Goal: Navigation & Orientation: Find specific page/section

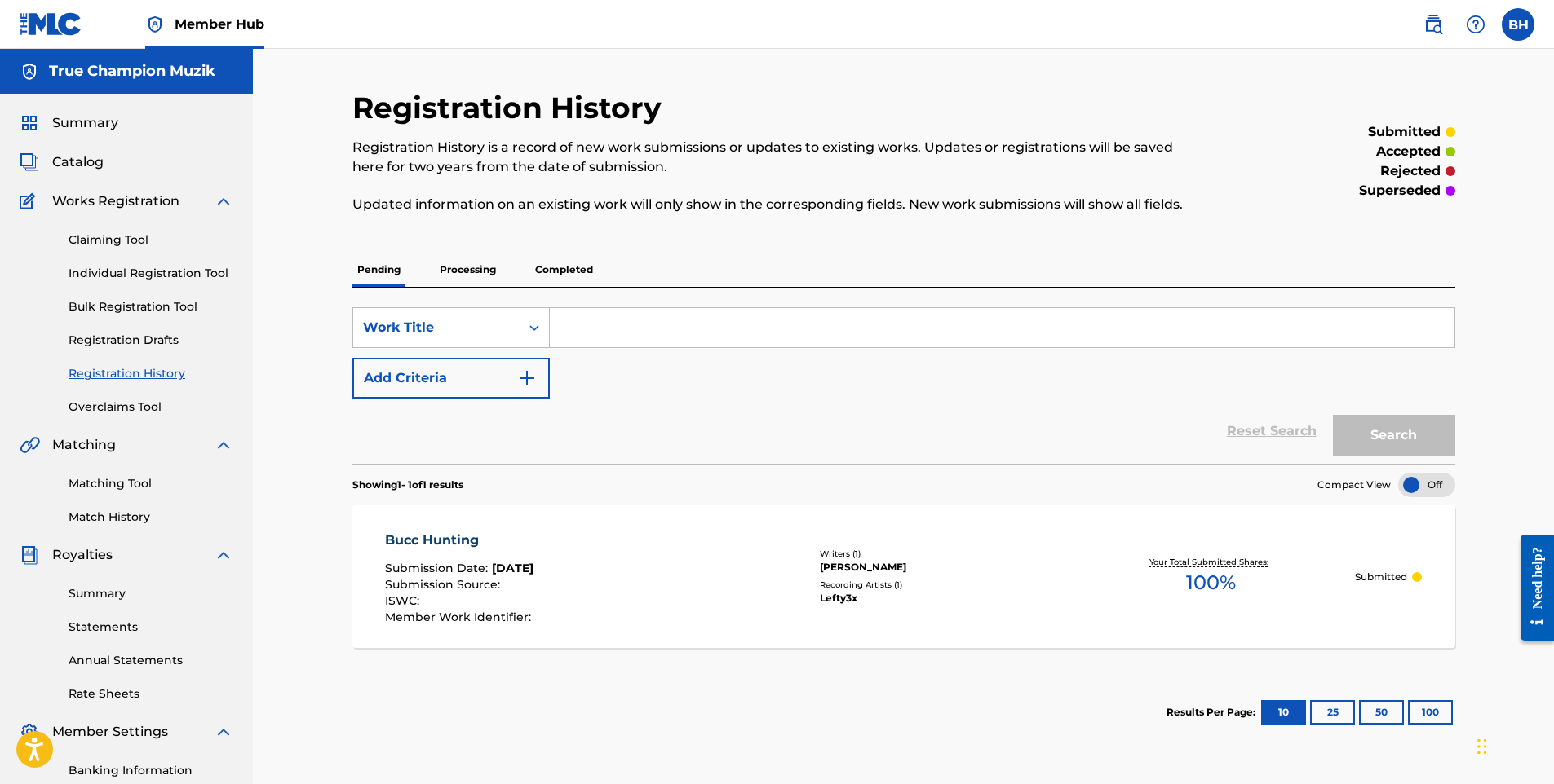
click at [82, 145] on div "Summary Catalog Works Registration Claiming Tool Individual Registration Tool B…" at bounding box center [126, 512] width 253 height 839
click at [96, 170] on span "Catalog" at bounding box center [77, 162] width 51 height 19
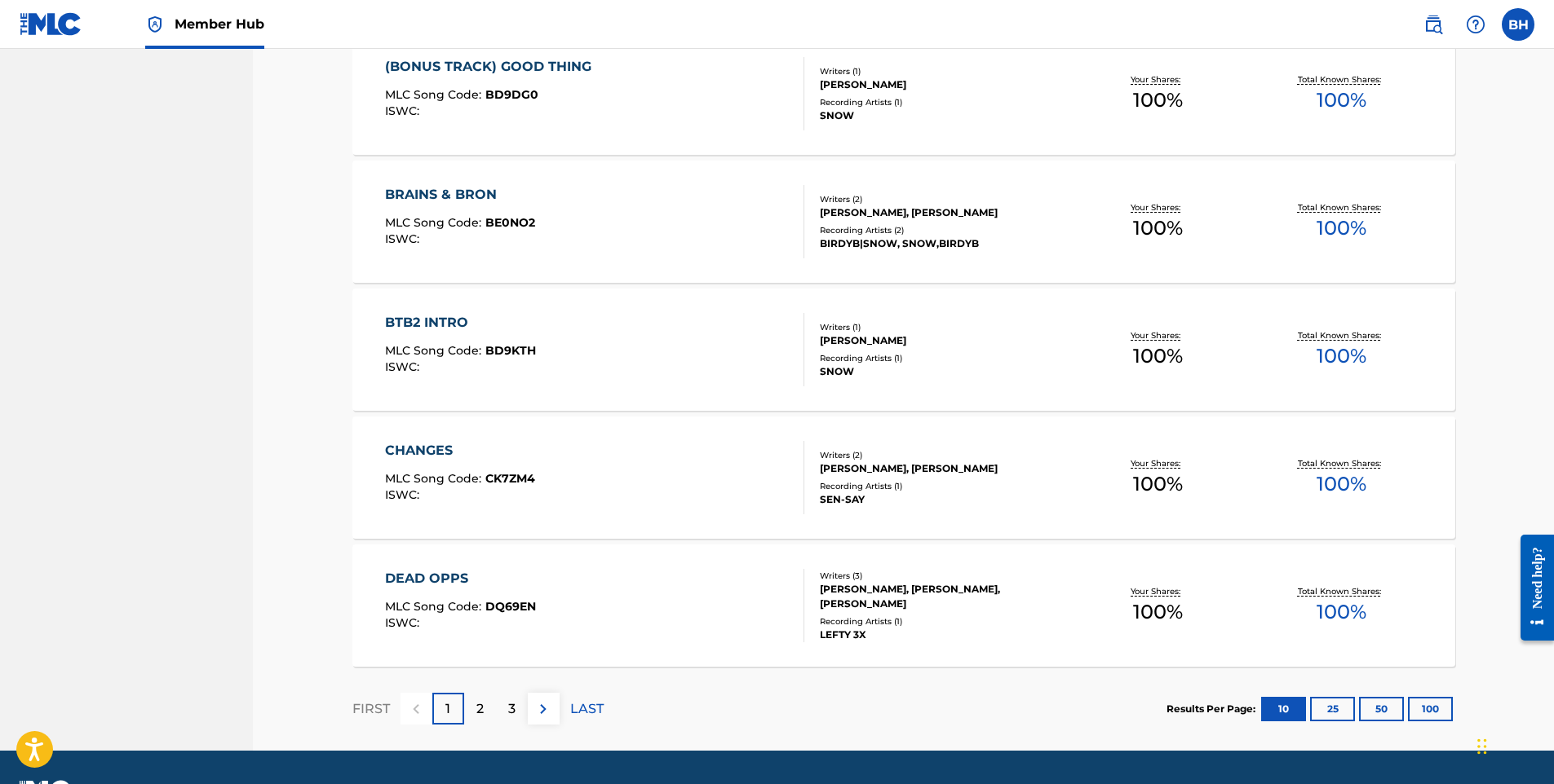
scroll to position [1132, 0]
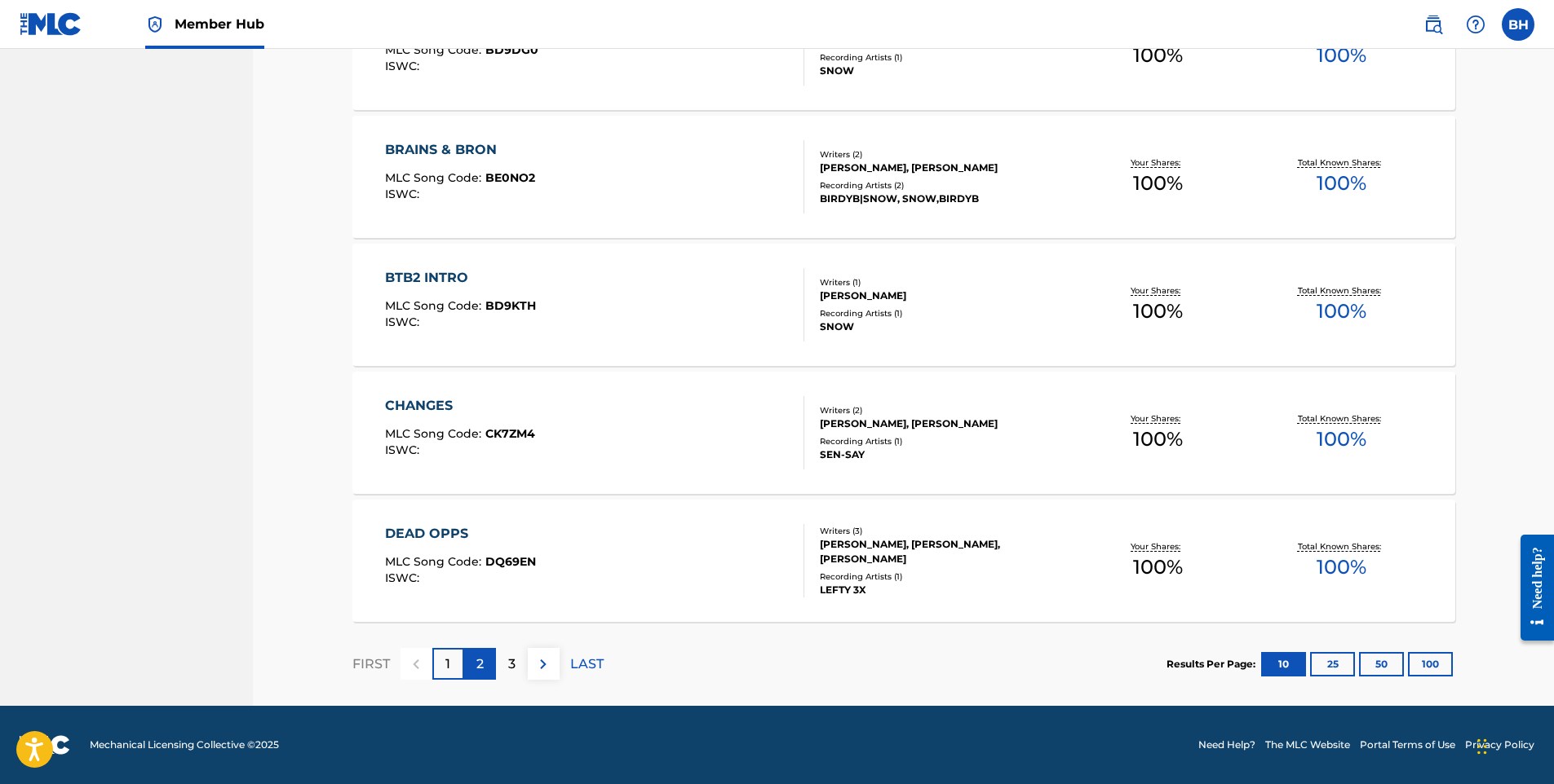
click at [485, 661] on div "2" at bounding box center [480, 664] width 32 height 32
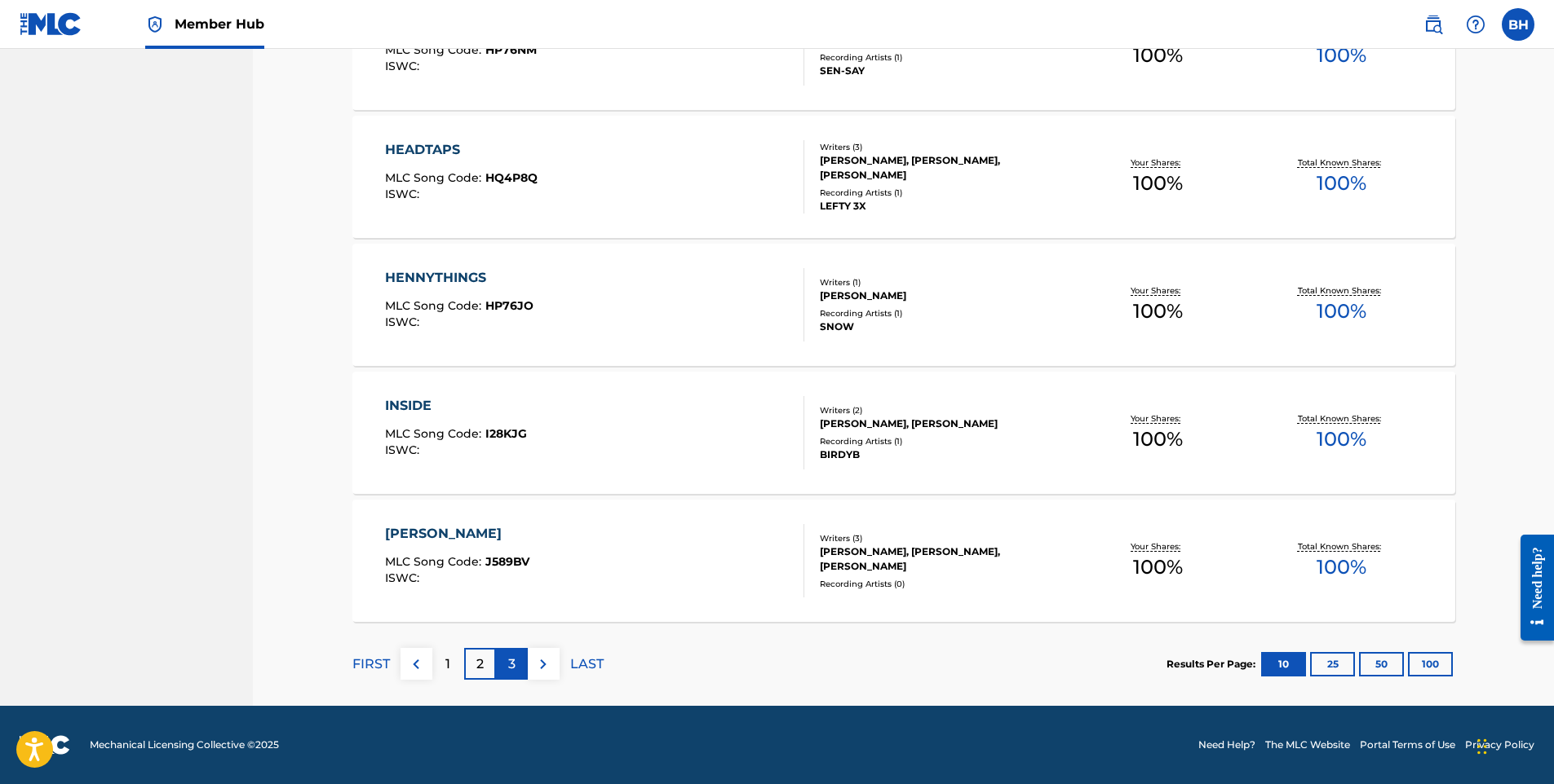
click at [503, 658] on div "3" at bounding box center [512, 664] width 32 height 32
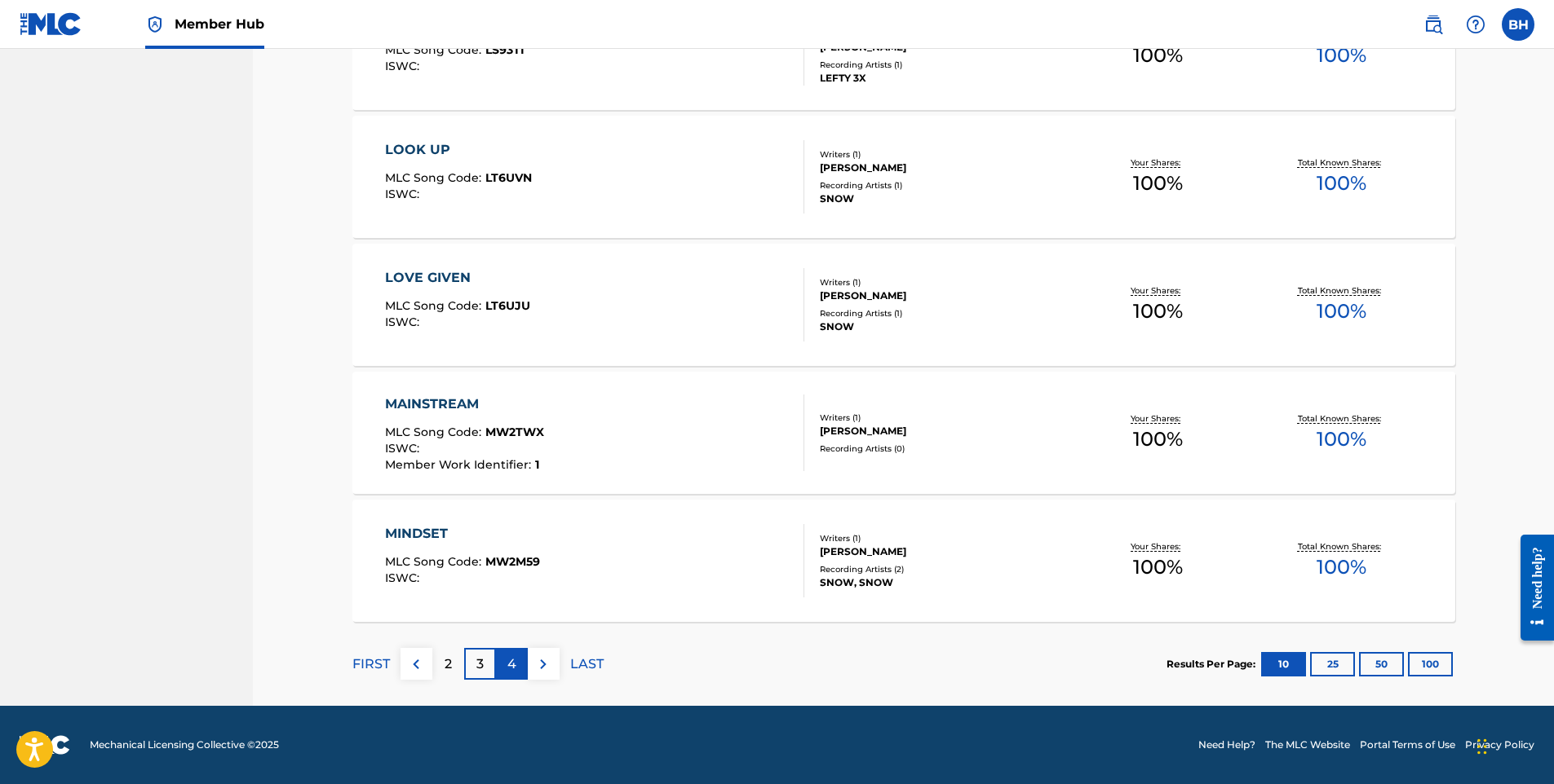
click at [507, 662] on p "4" at bounding box center [512, 664] width 9 height 19
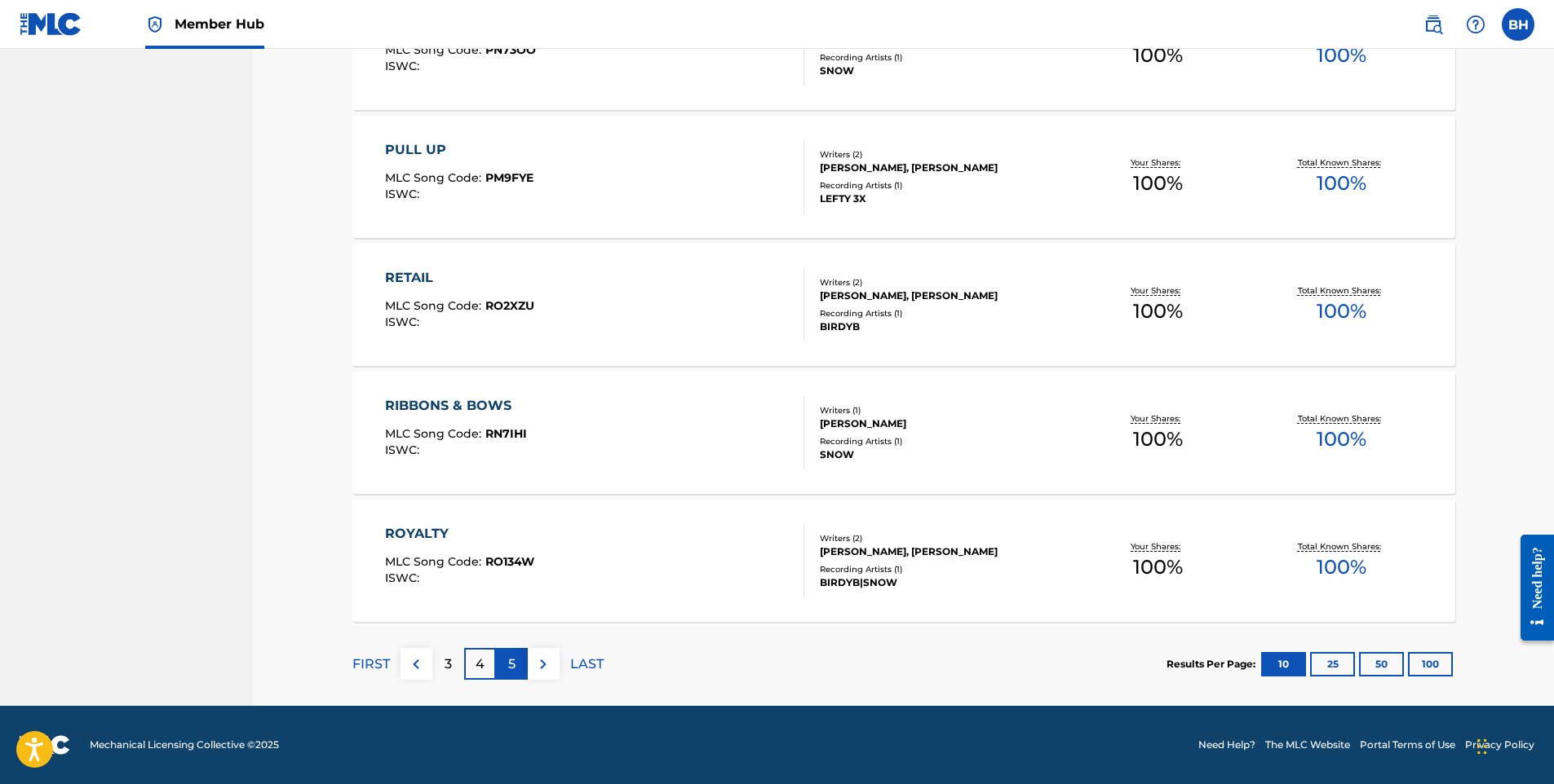
click at [499, 658] on div "5" at bounding box center [512, 664] width 32 height 32
click at [503, 662] on div "6" at bounding box center [512, 664] width 32 height 32
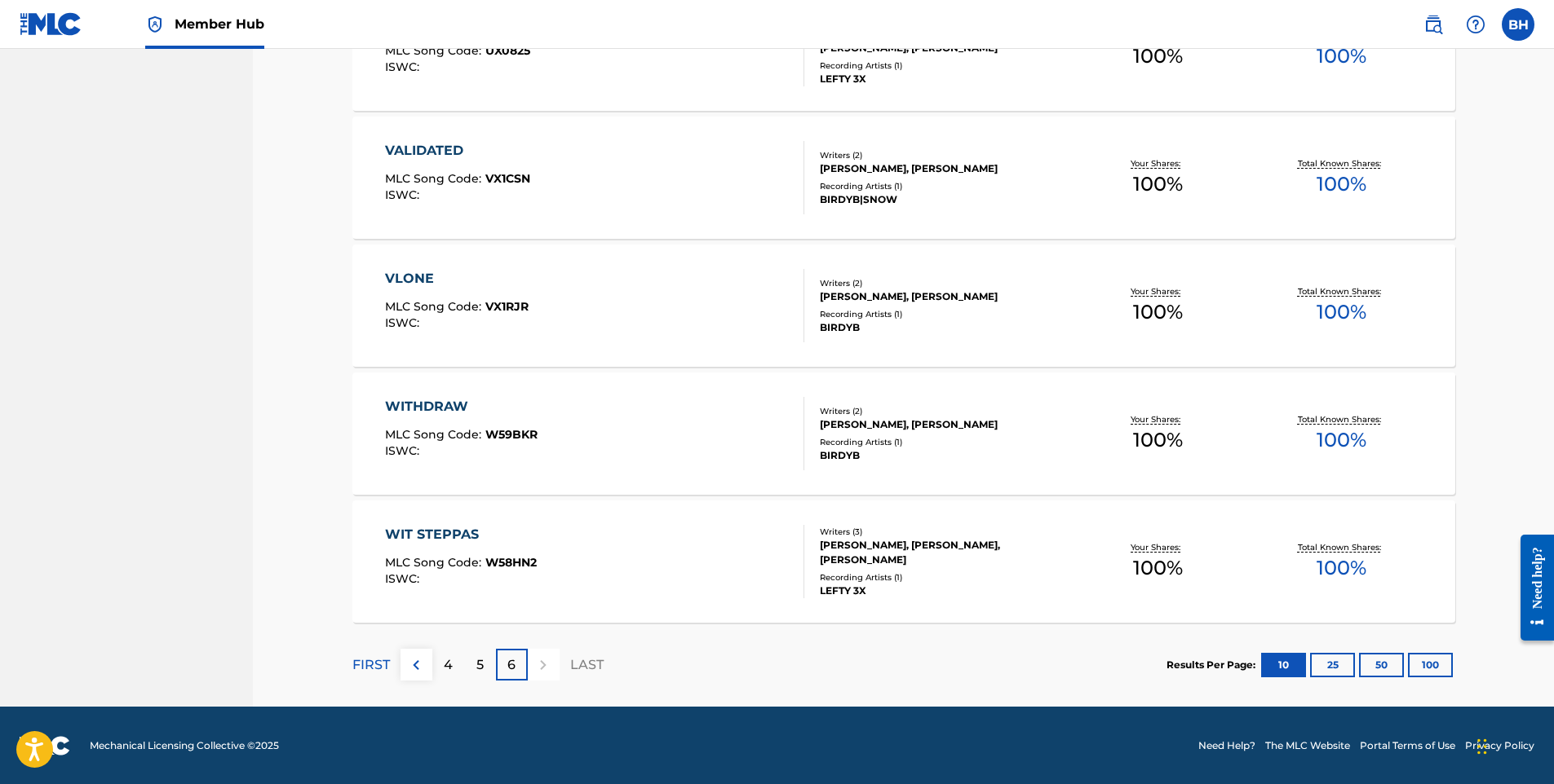
scroll to position [1005, 0]
click at [387, 664] on p "FIRST" at bounding box center [371, 664] width 37 height 19
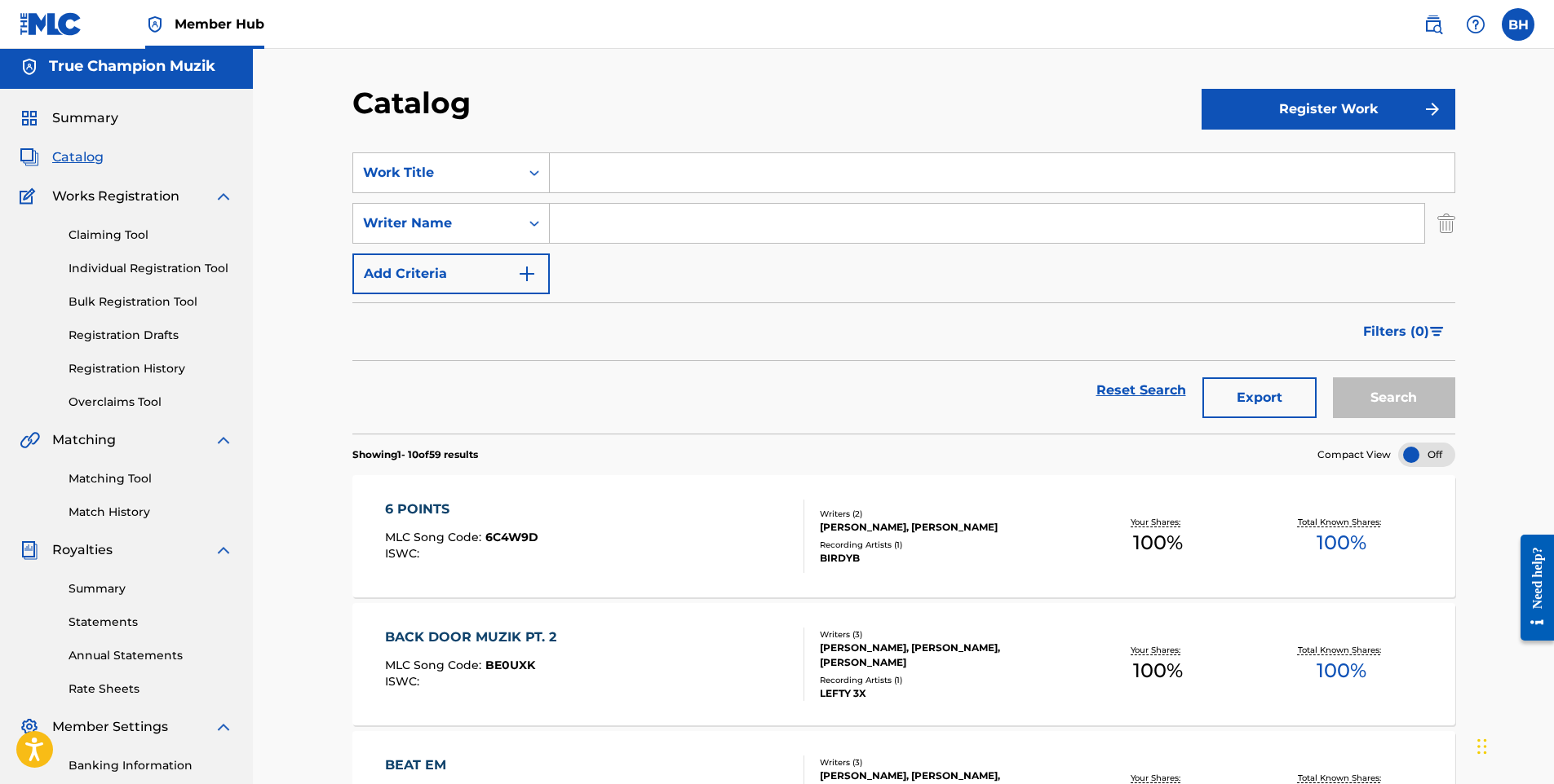
scroll to position [0, 0]
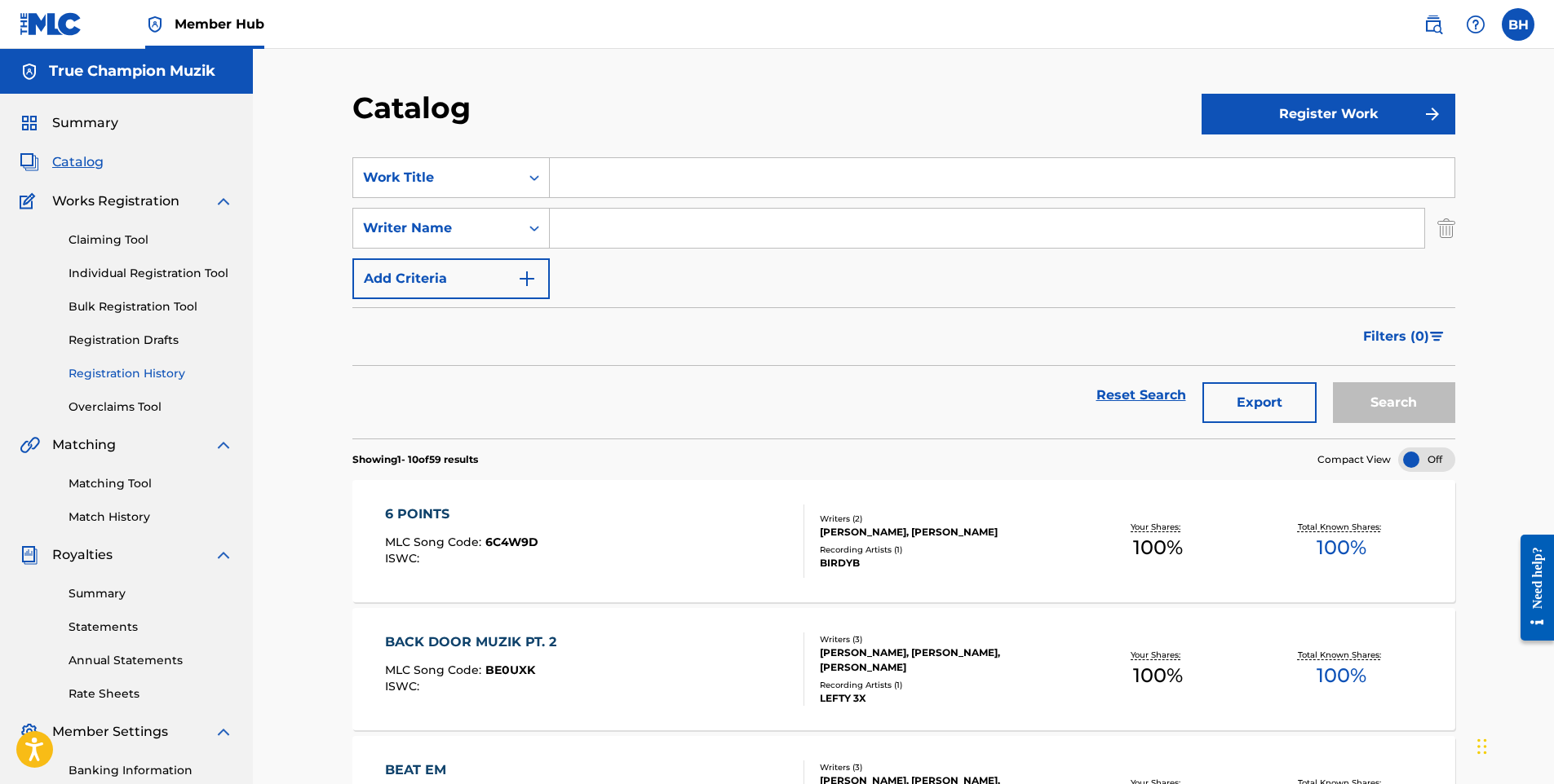
click at [136, 373] on link "Registration History" at bounding box center [151, 373] width 165 height 17
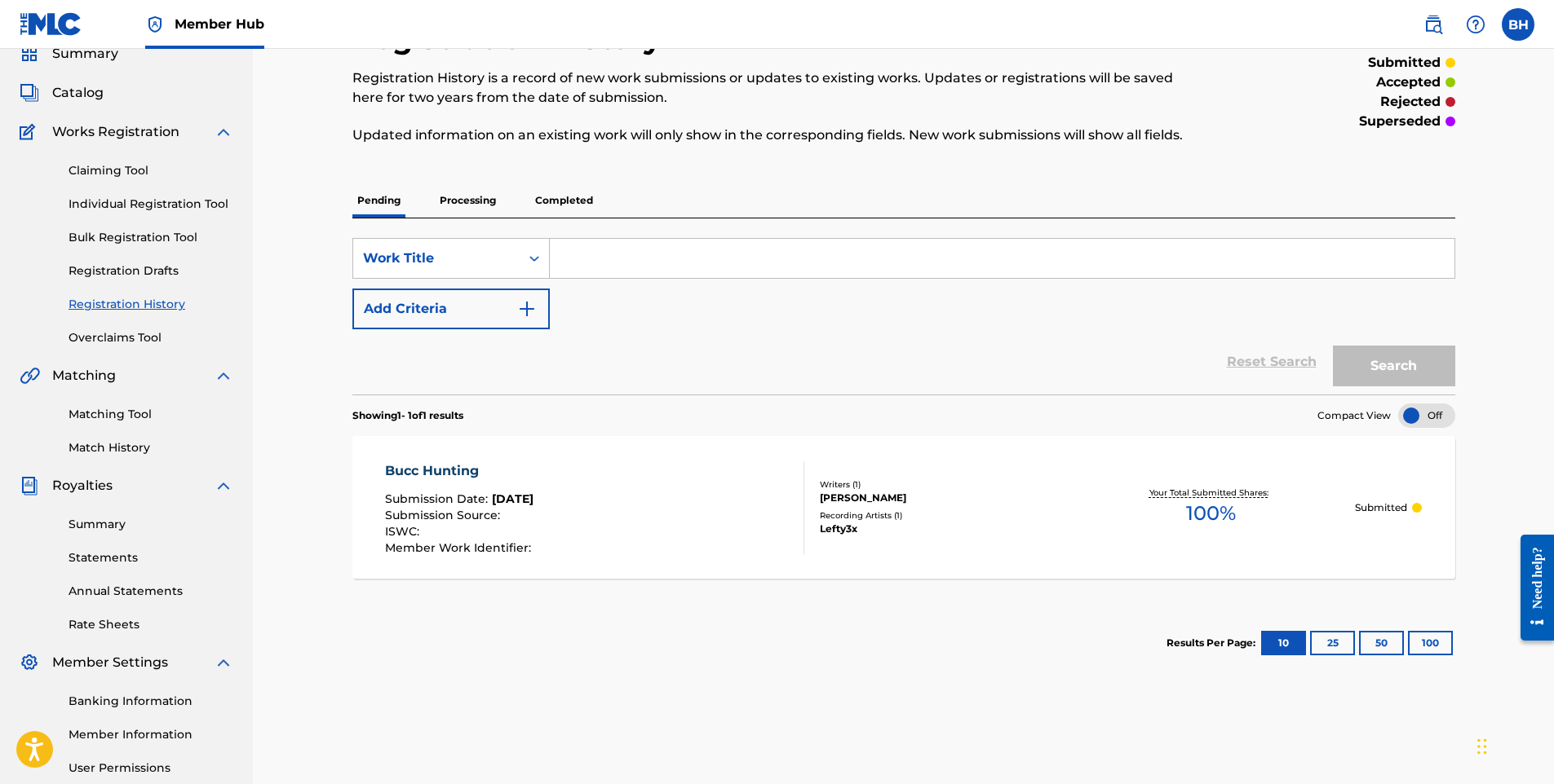
scroll to position [163, 0]
